Goal: Information Seeking & Learning: Learn about a topic

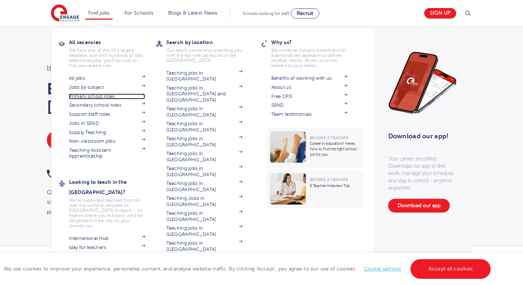
click at [82, 94] on link "Primary school roles" at bounding box center [107, 96] width 76 height 6
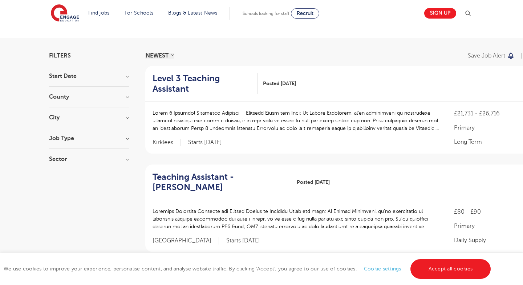
scroll to position [34, 0]
click at [193, 85] on h2 "Level 3 Teaching Assistant" at bounding box center [202, 83] width 99 height 21
click at [127, 139] on h3 "Job Type" at bounding box center [89, 138] width 80 height 6
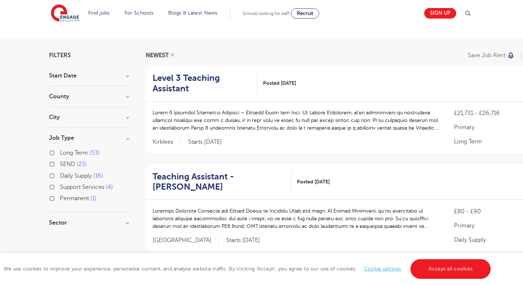
click at [127, 139] on h3 "Job Type" at bounding box center [89, 138] width 80 height 6
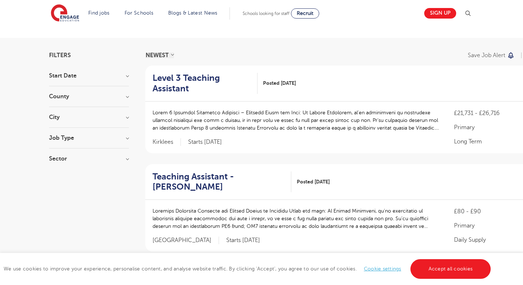
click at [125, 158] on h3 "Sector" at bounding box center [89, 159] width 80 height 6
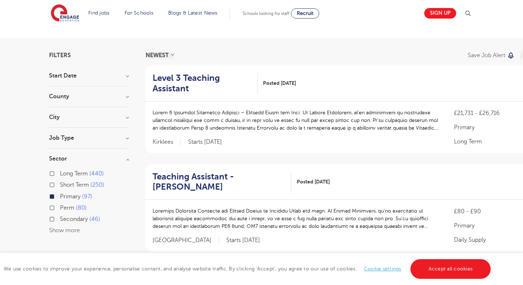
click at [125, 158] on h3 "Sector" at bounding box center [89, 159] width 80 height 6
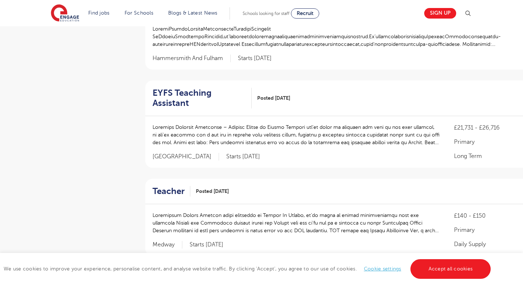
scroll to position [0, 0]
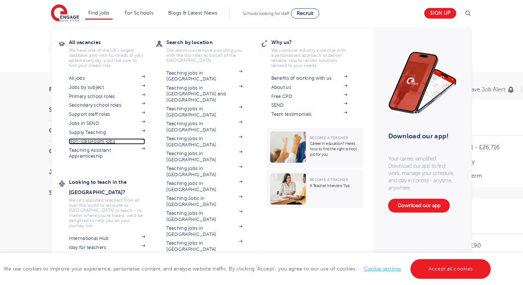
click at [94, 141] on link "Non-classroom jobs" at bounding box center [107, 141] width 76 height 6
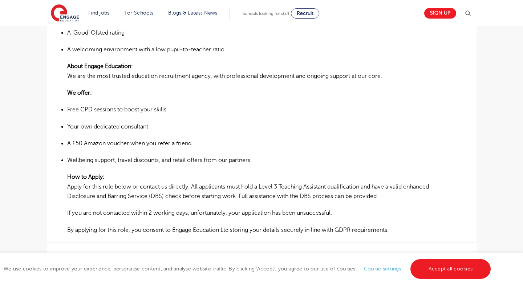
scroll to position [507, 0]
